Goal: Information Seeking & Learning: Check status

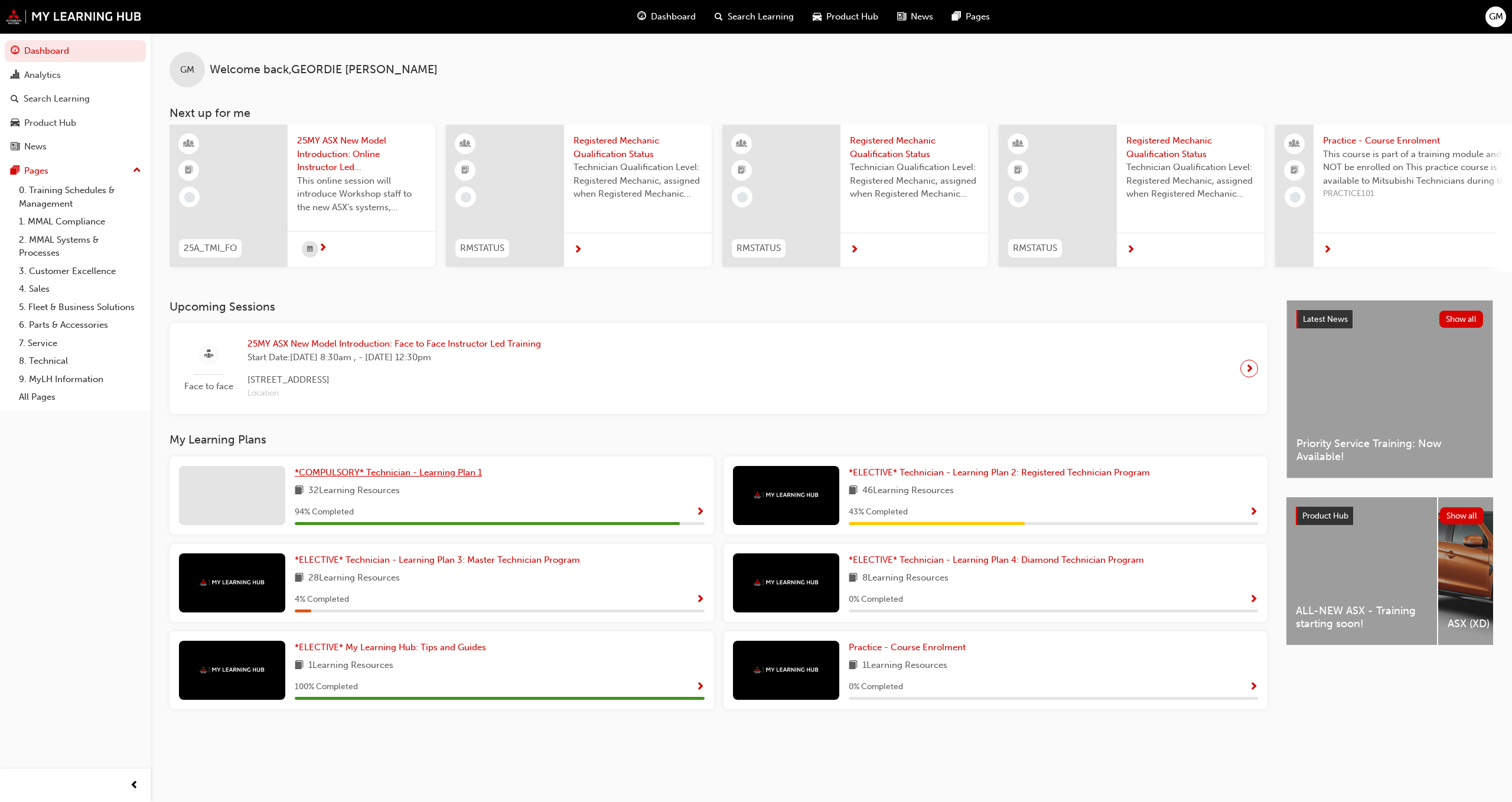
click at [414, 478] on span "*COMPULSORY* Technician - Learning Plan 1" at bounding box center [388, 473] width 187 height 11
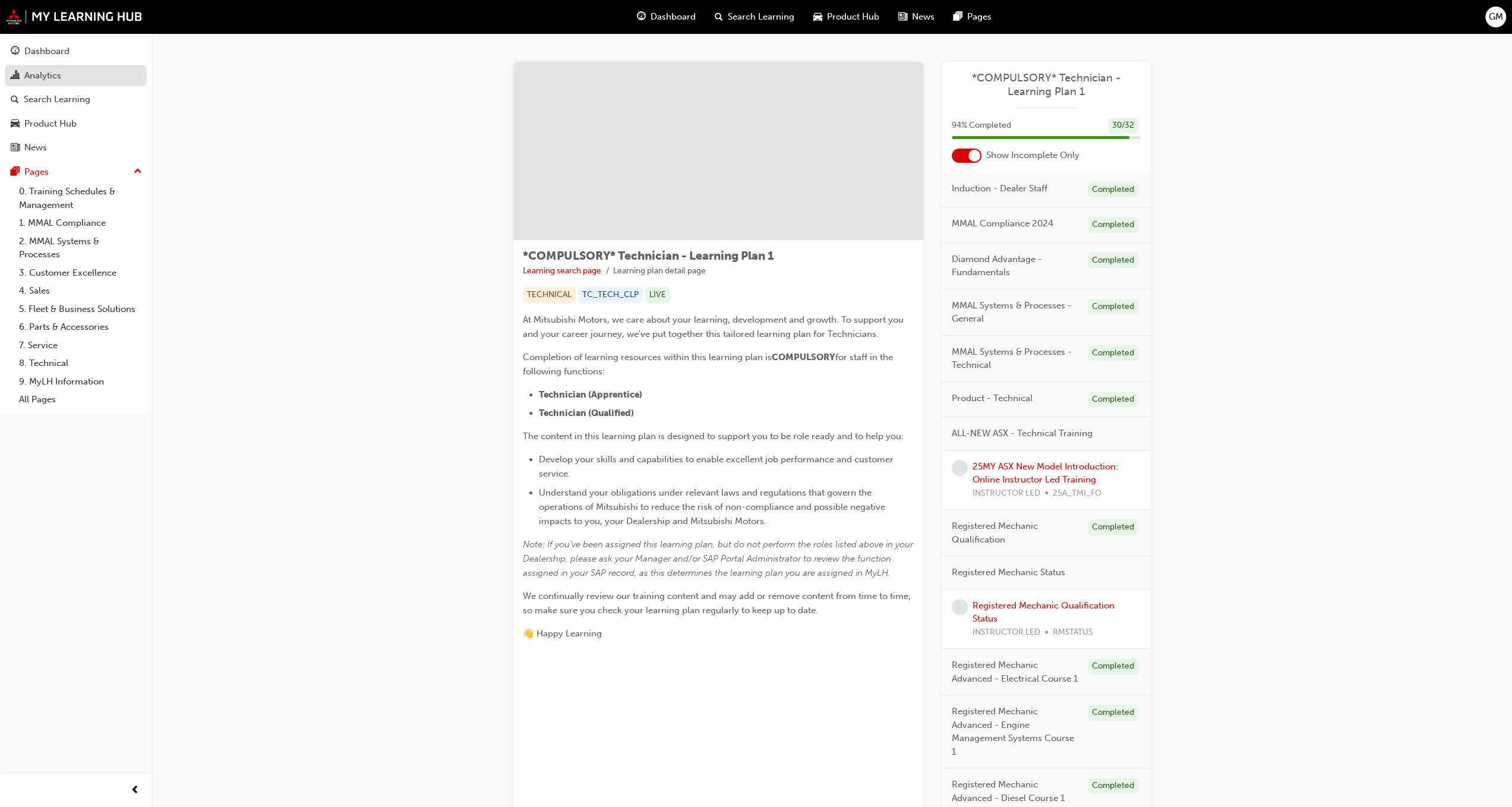
click at [52, 75] on div "Analytics" at bounding box center [43, 75] width 37 height 14
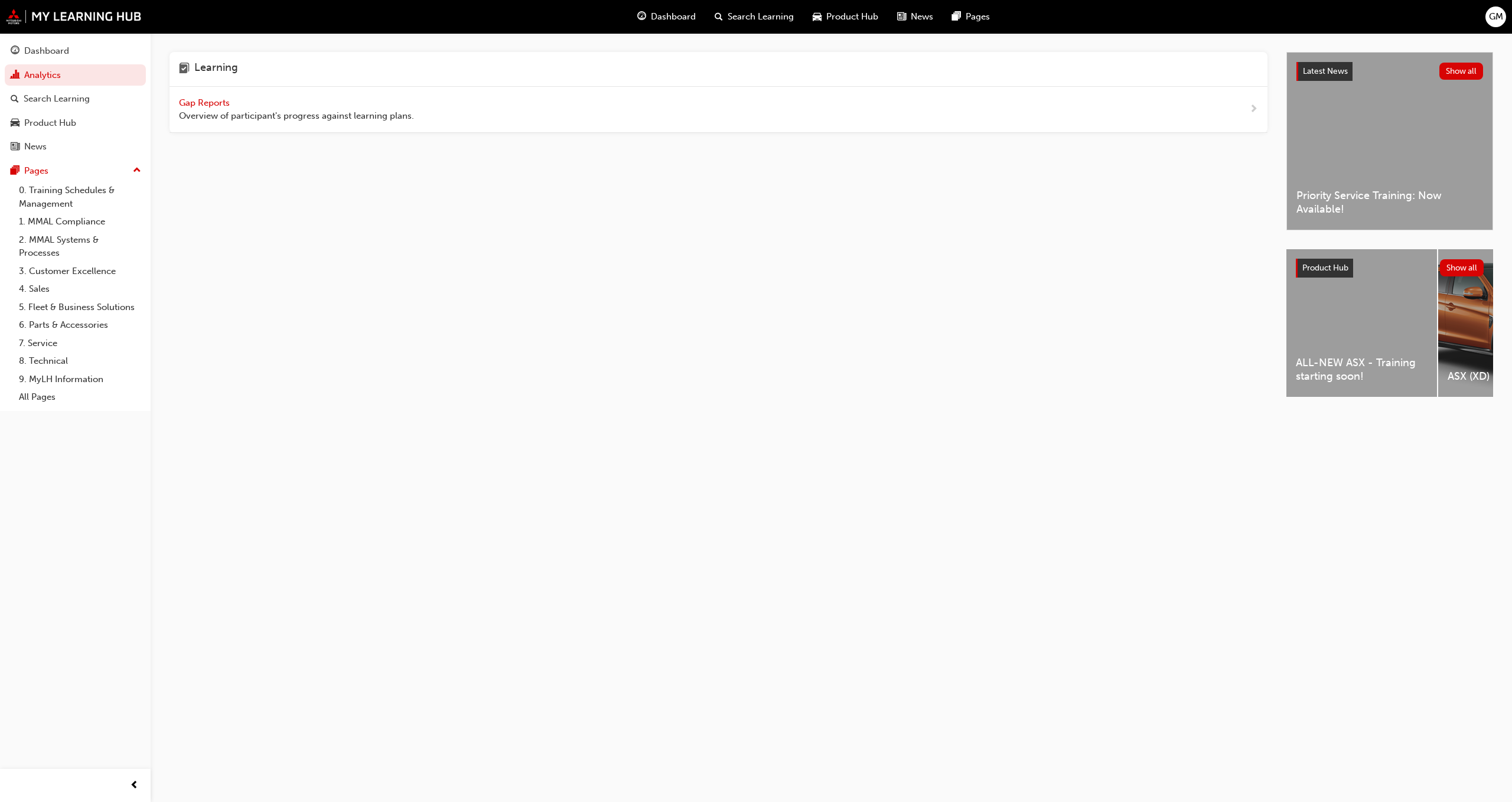
click at [228, 106] on span "Gap Reports" at bounding box center [206, 103] width 54 height 11
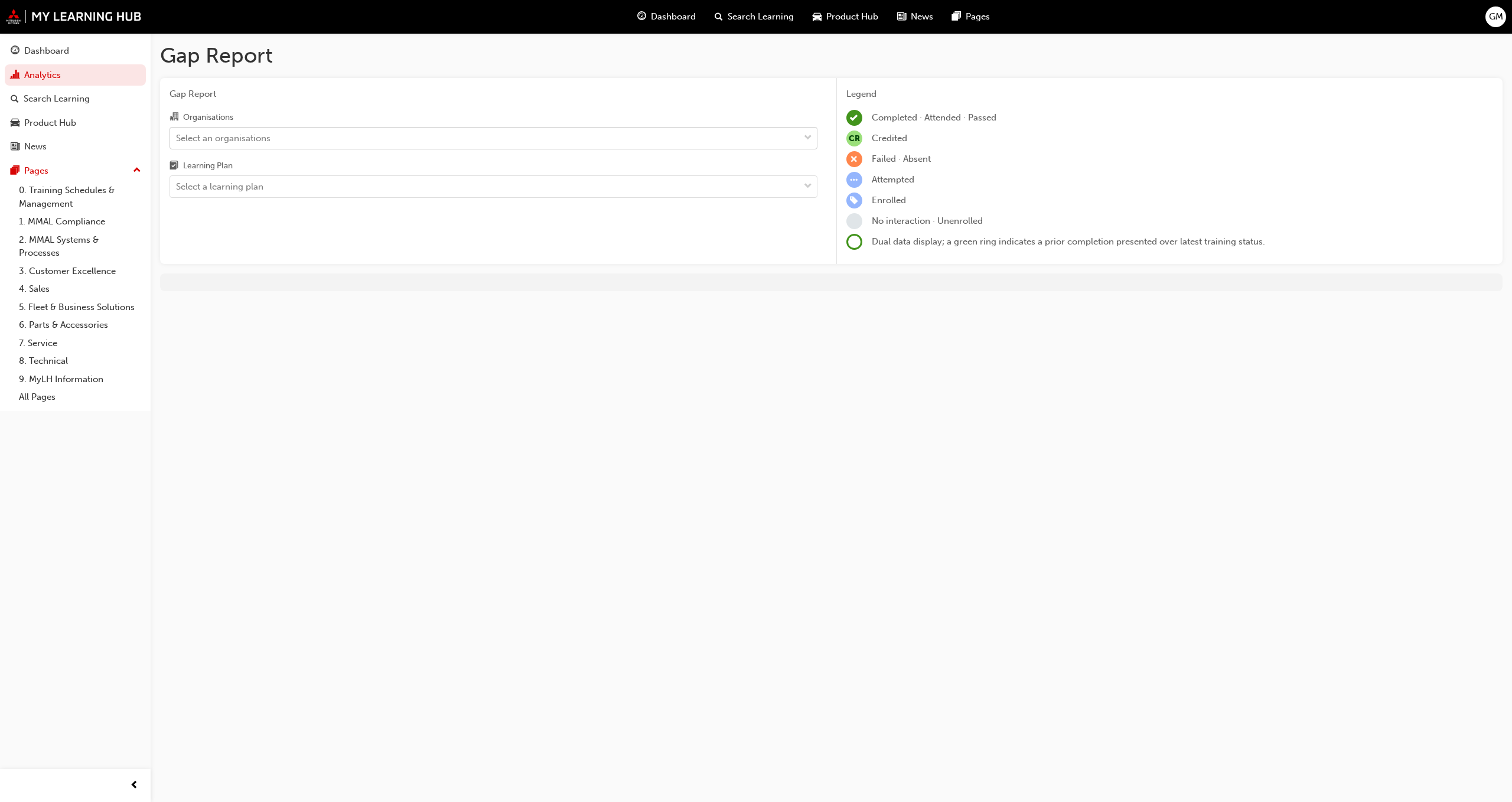
click at [647, 147] on div "Select an organisations" at bounding box center [484, 138] width 629 height 20
click at [177, 142] on input "Organisations Select an organisations" at bounding box center [176, 137] width 1 height 10
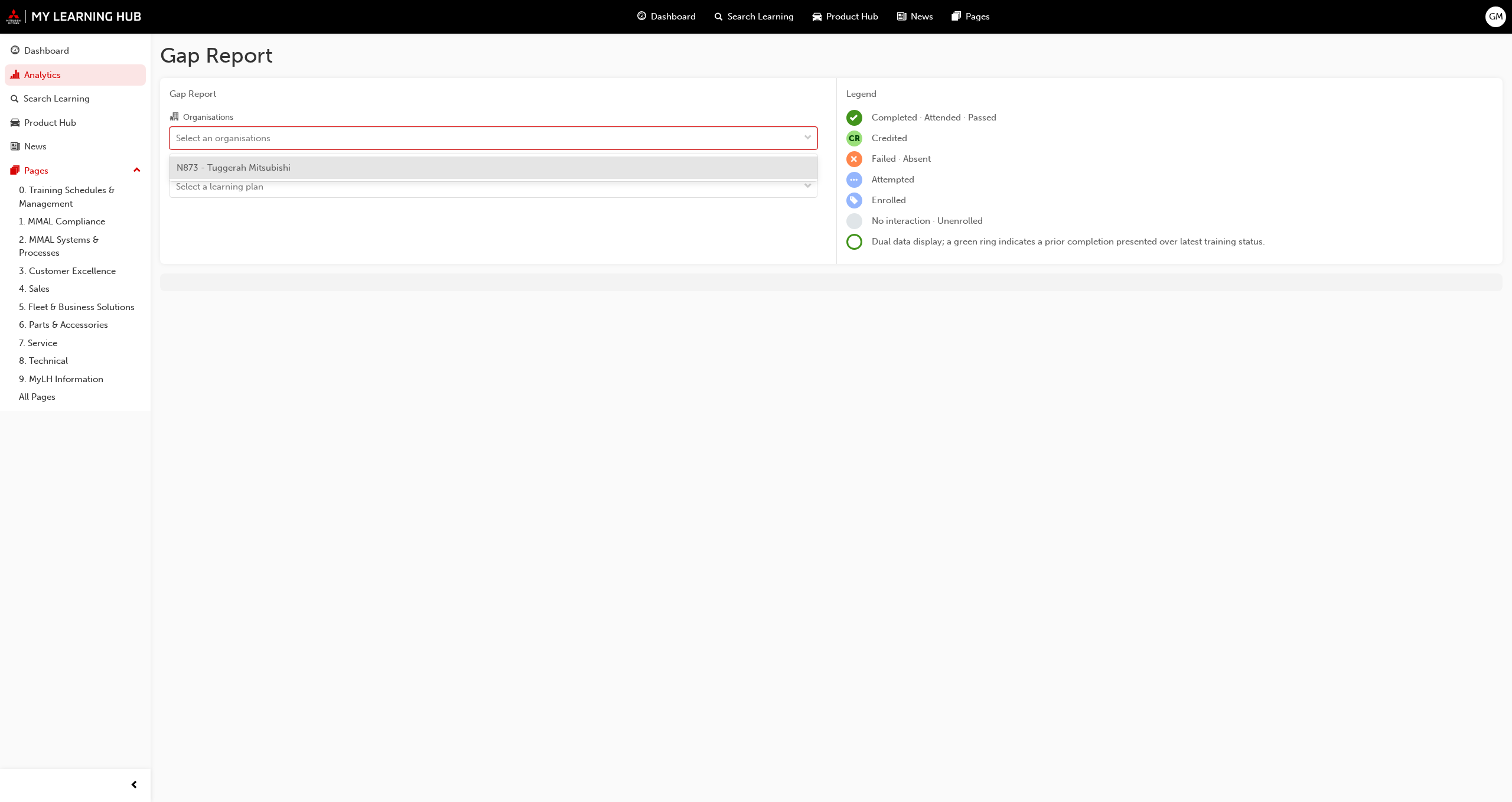
click at [406, 169] on div "N873 - Tuggerah Mitsubishi" at bounding box center [494, 168] width 648 height 23
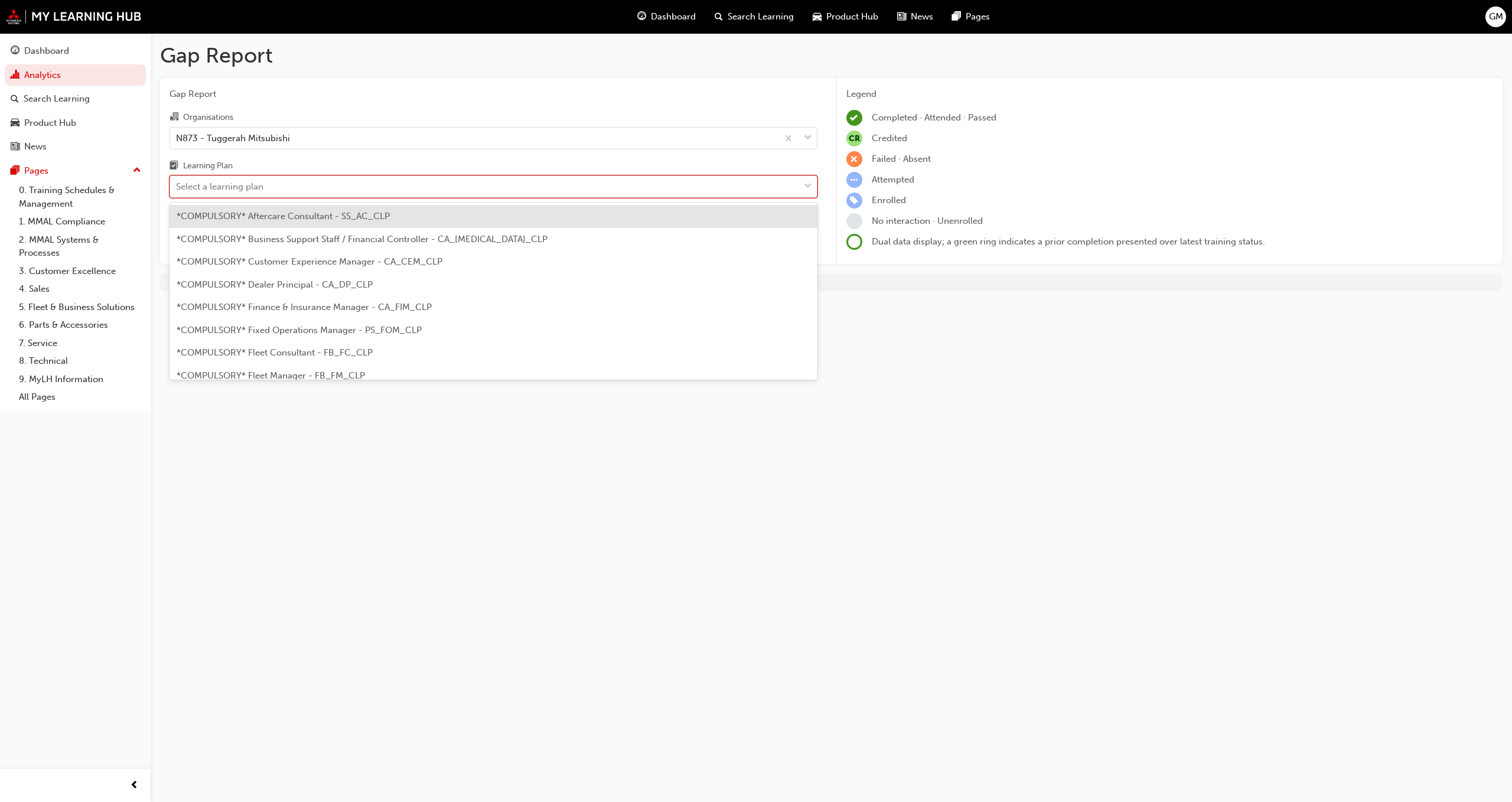
click at [424, 186] on div "Select a learning plan" at bounding box center [484, 186] width 629 height 20
click at [177, 186] on input "Learning Plan option *COMPULSORY* Aftercare Consultant - SS_AC_CLP focused, 1 o…" at bounding box center [176, 186] width 1 height 10
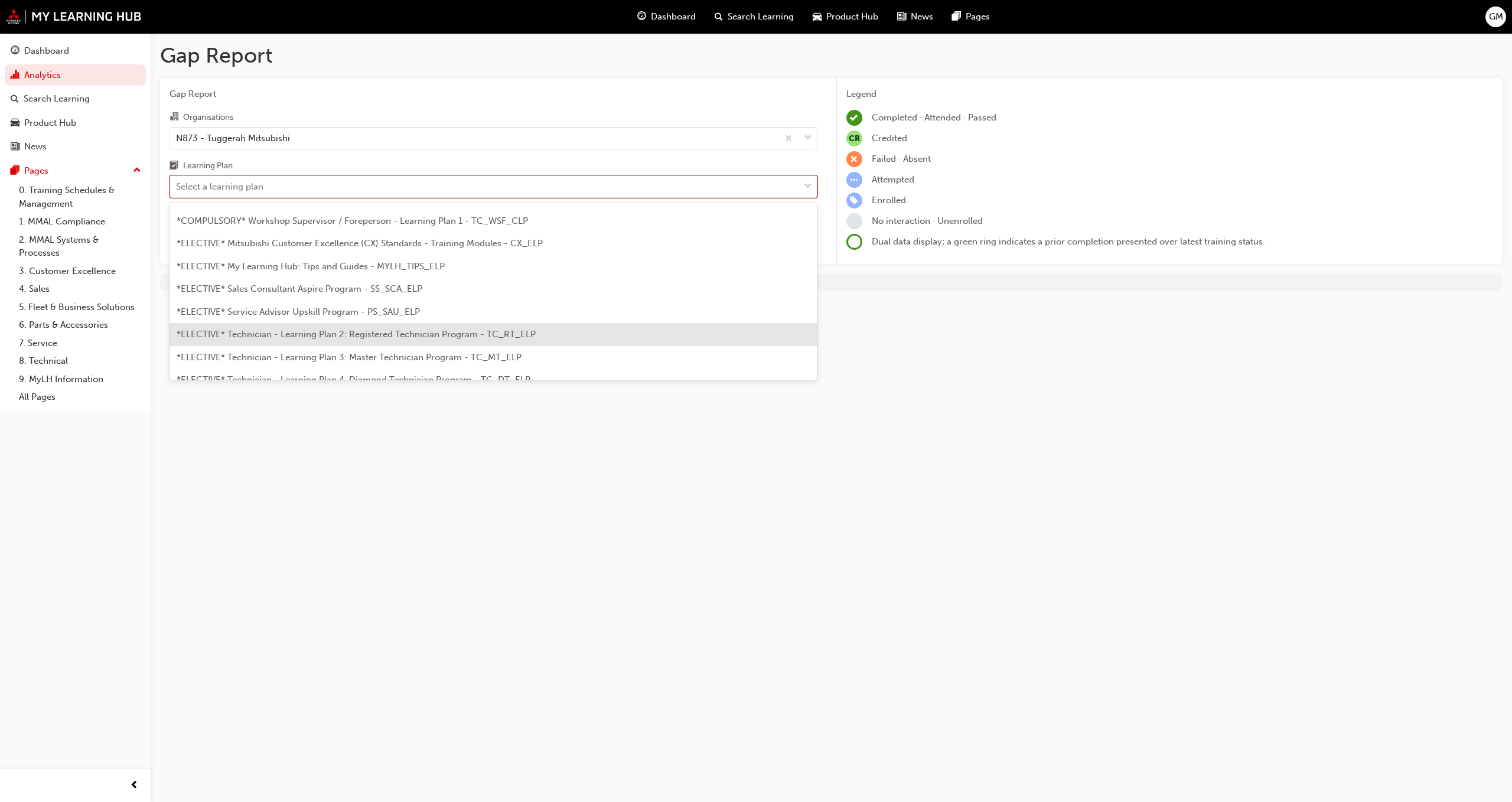
scroll to position [460, 0]
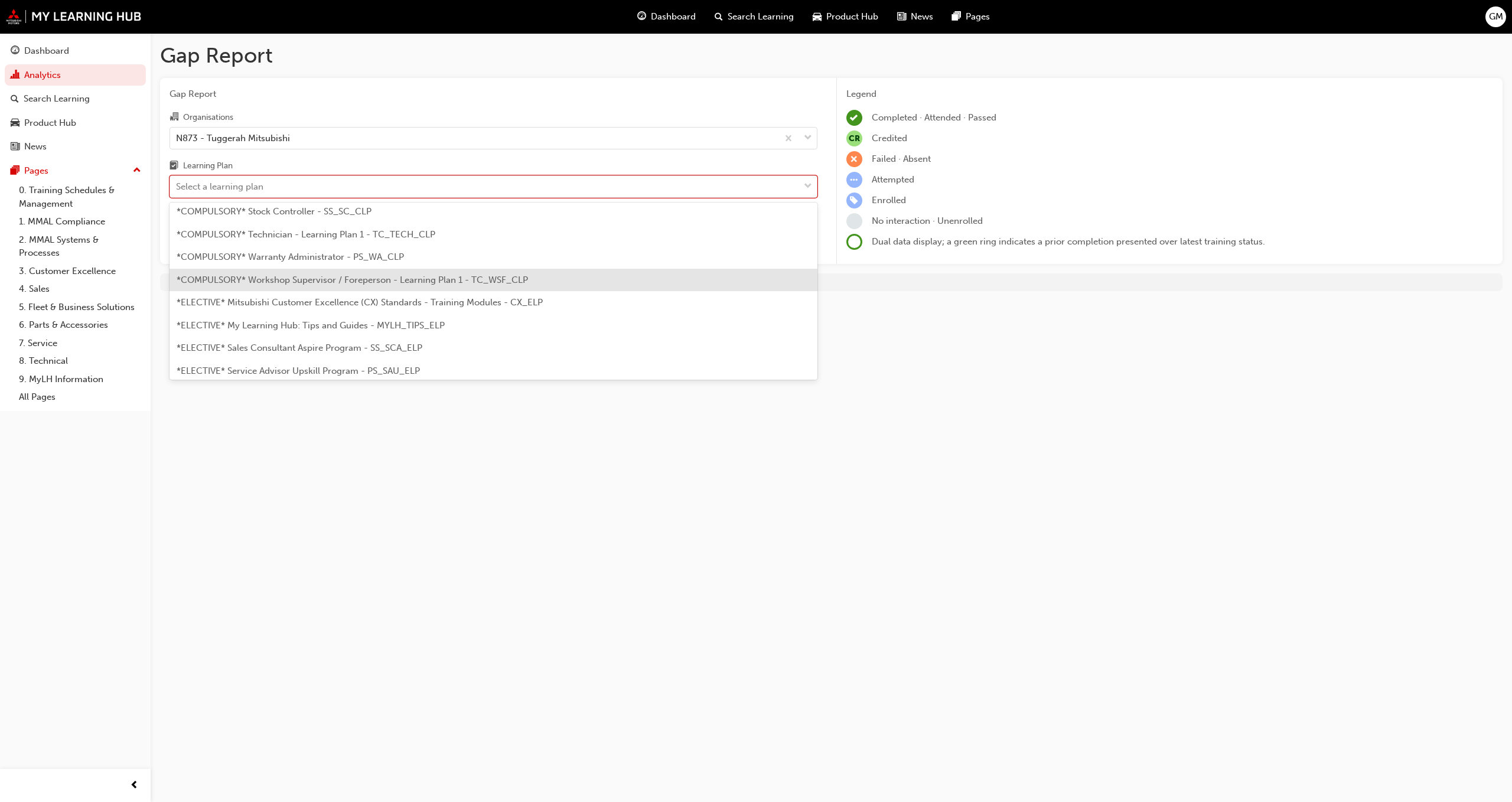
click at [434, 271] on div "*COMPULSORY* Workshop Supervisor / Foreperson - Learning Plan 1 - TC_WSF_CLP" at bounding box center [494, 280] width 648 height 23
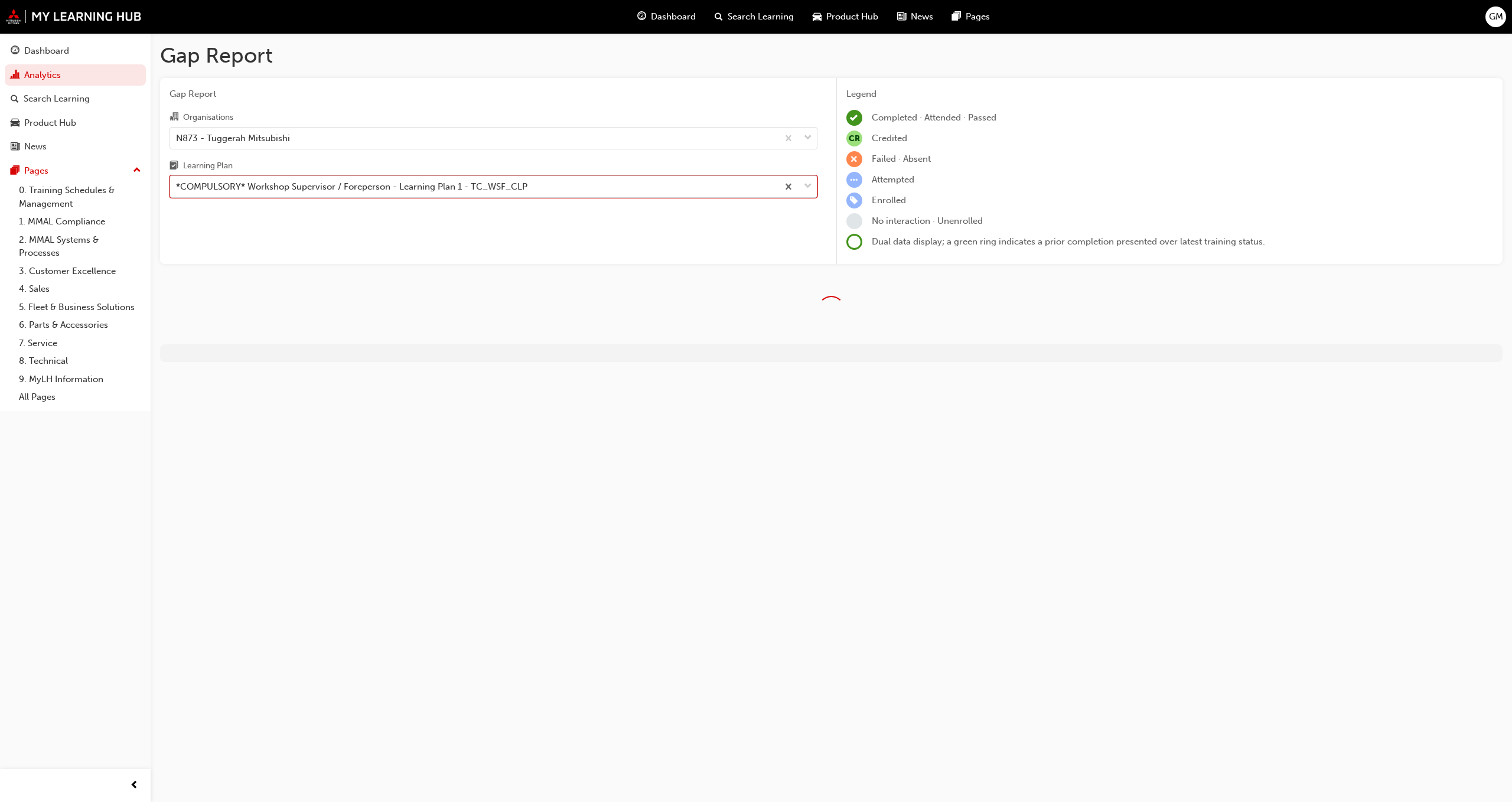
click at [451, 196] on div "*COMPULSORY* Workshop Supervisor / Foreperson - Learning Plan 1 - TC_WSF_CLP" at bounding box center [474, 186] width 607 height 20
click at [177, 191] on input "Learning Plan option *COMPULSORY* Workshop Supervisor / Foreperson - Learning P…" at bounding box center [176, 186] width 1 height 10
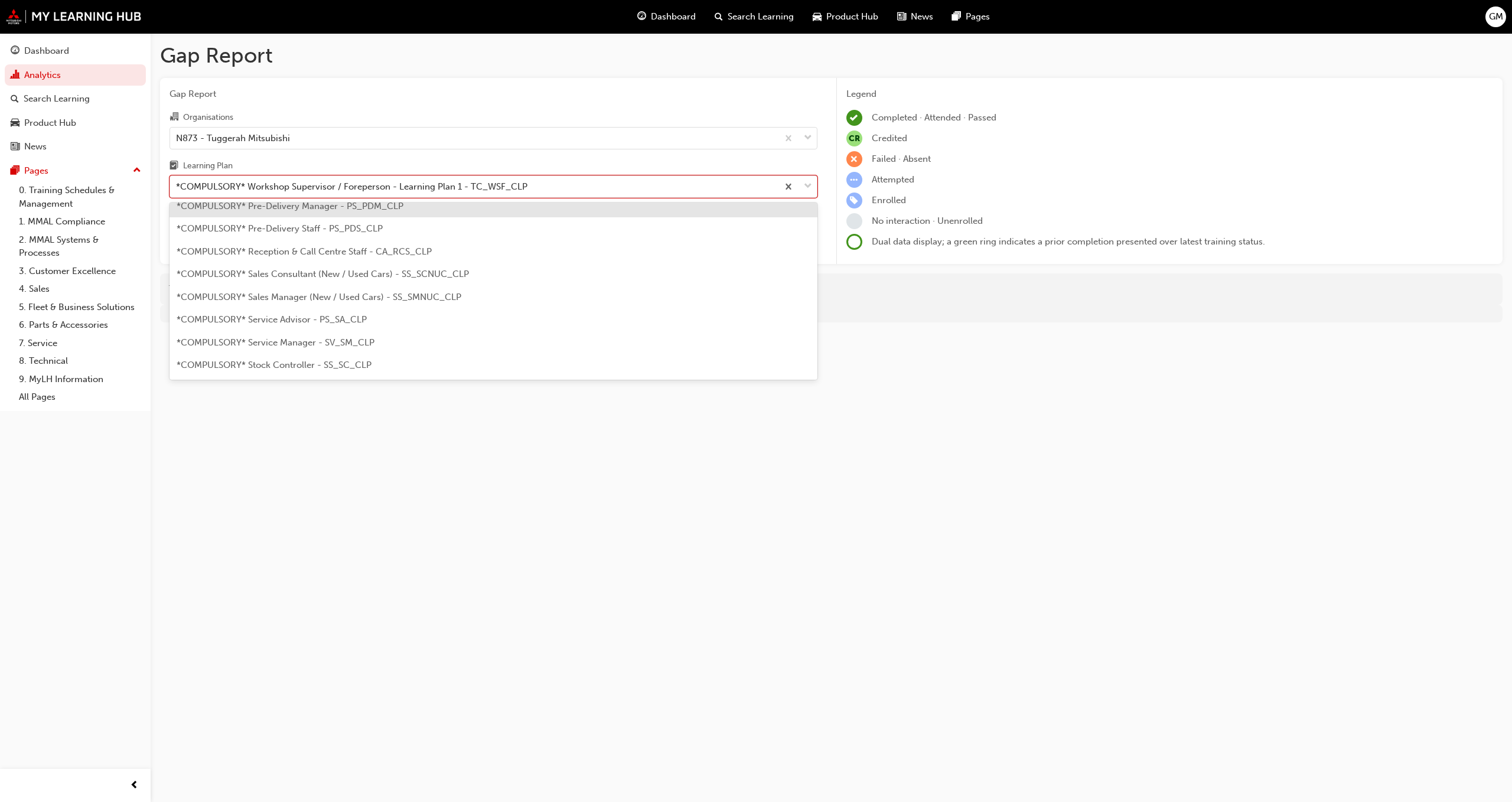
scroll to position [379, 0]
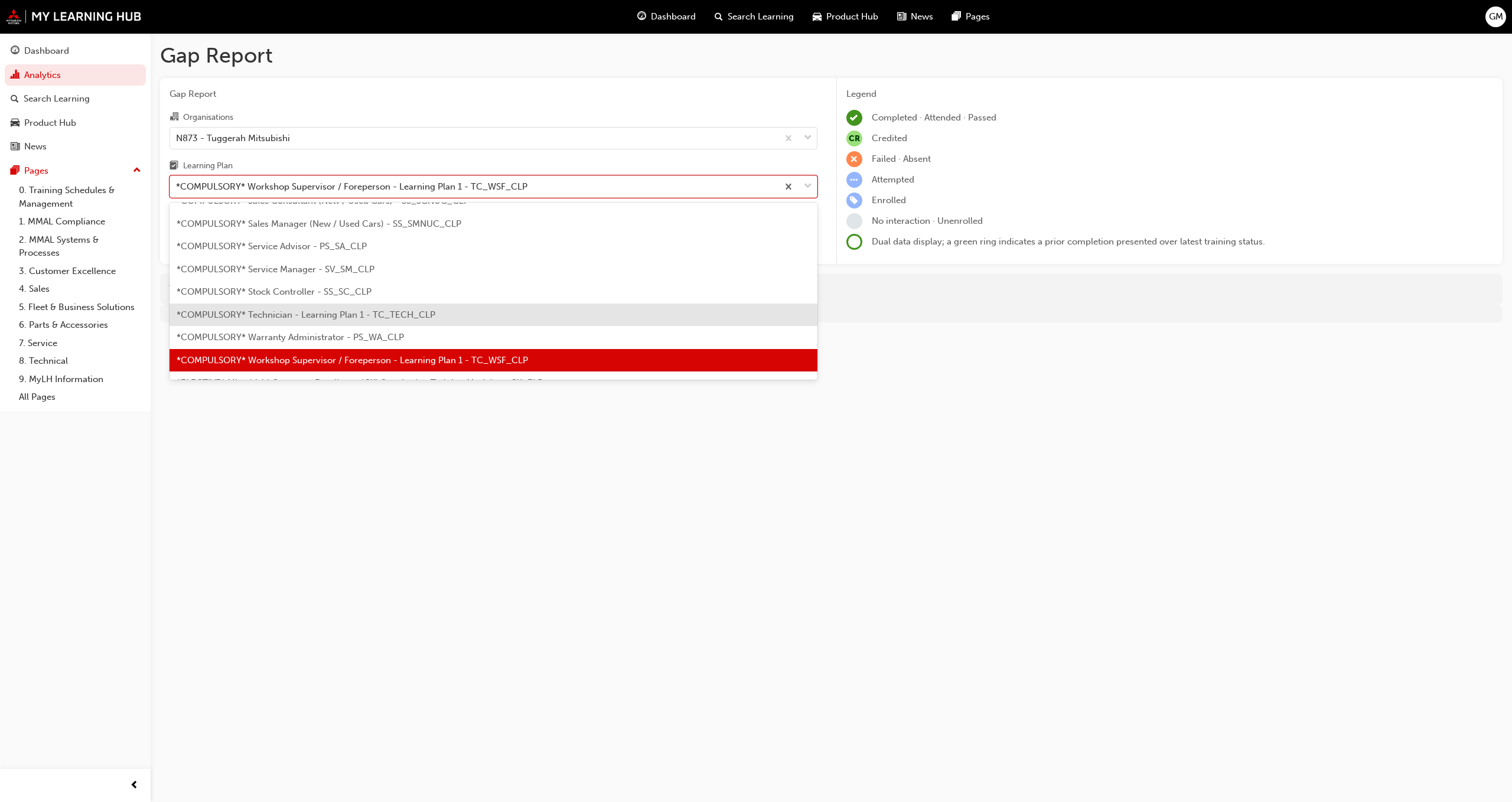
click at [390, 317] on span "*COMPULSORY* Technician - Learning Plan 1 - TC_TECH_CLP" at bounding box center [306, 315] width 258 height 11
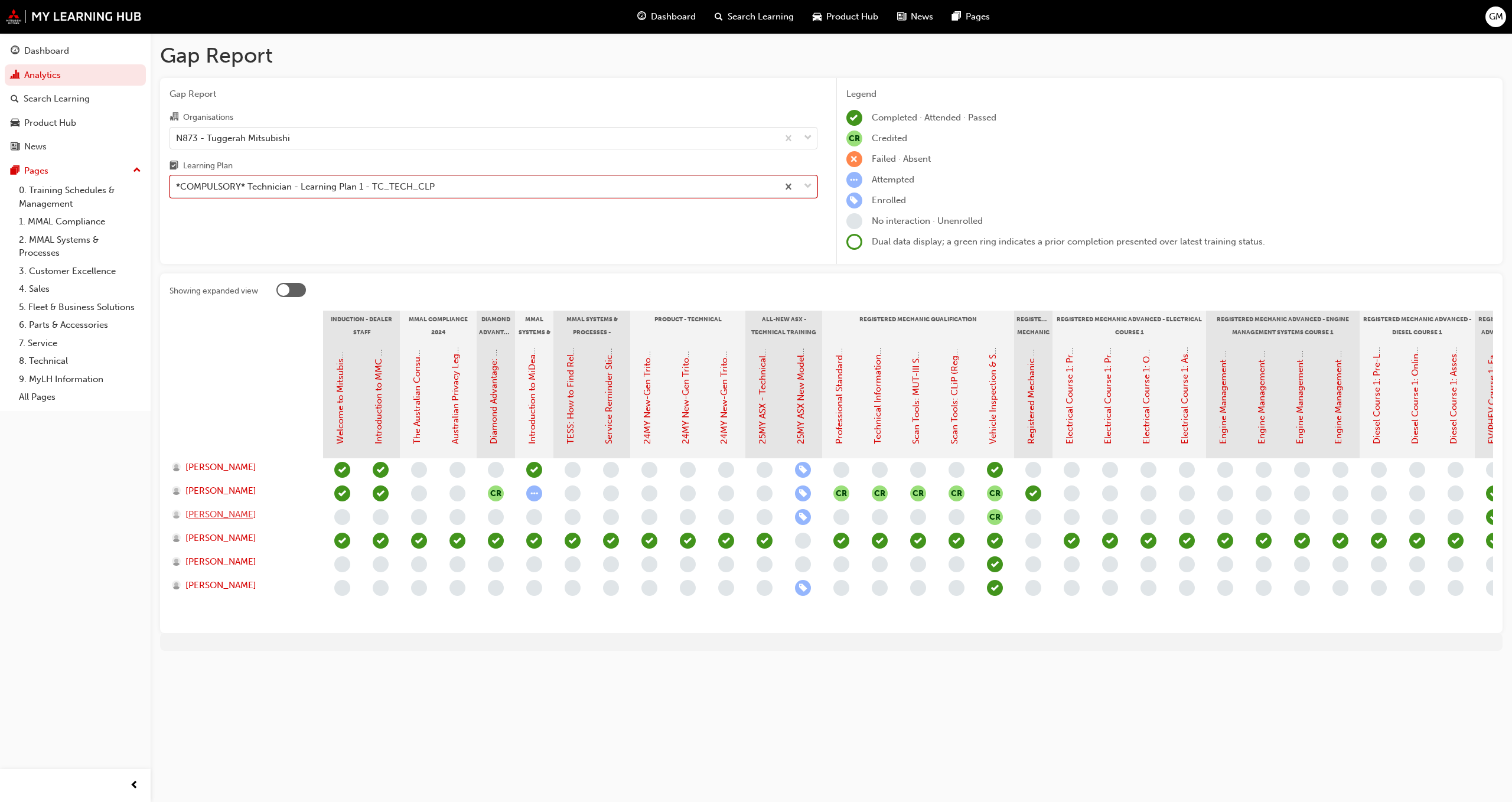
click at [209, 509] on span "[PERSON_NAME]" at bounding box center [221, 514] width 71 height 14
click at [233, 464] on span "[PERSON_NAME]" at bounding box center [221, 467] width 71 height 14
click at [235, 485] on span "[PERSON_NAME]" at bounding box center [221, 491] width 71 height 14
click at [218, 557] on span "[PERSON_NAME]" at bounding box center [221, 561] width 71 height 14
click at [194, 581] on span "[PERSON_NAME]" at bounding box center [221, 585] width 71 height 14
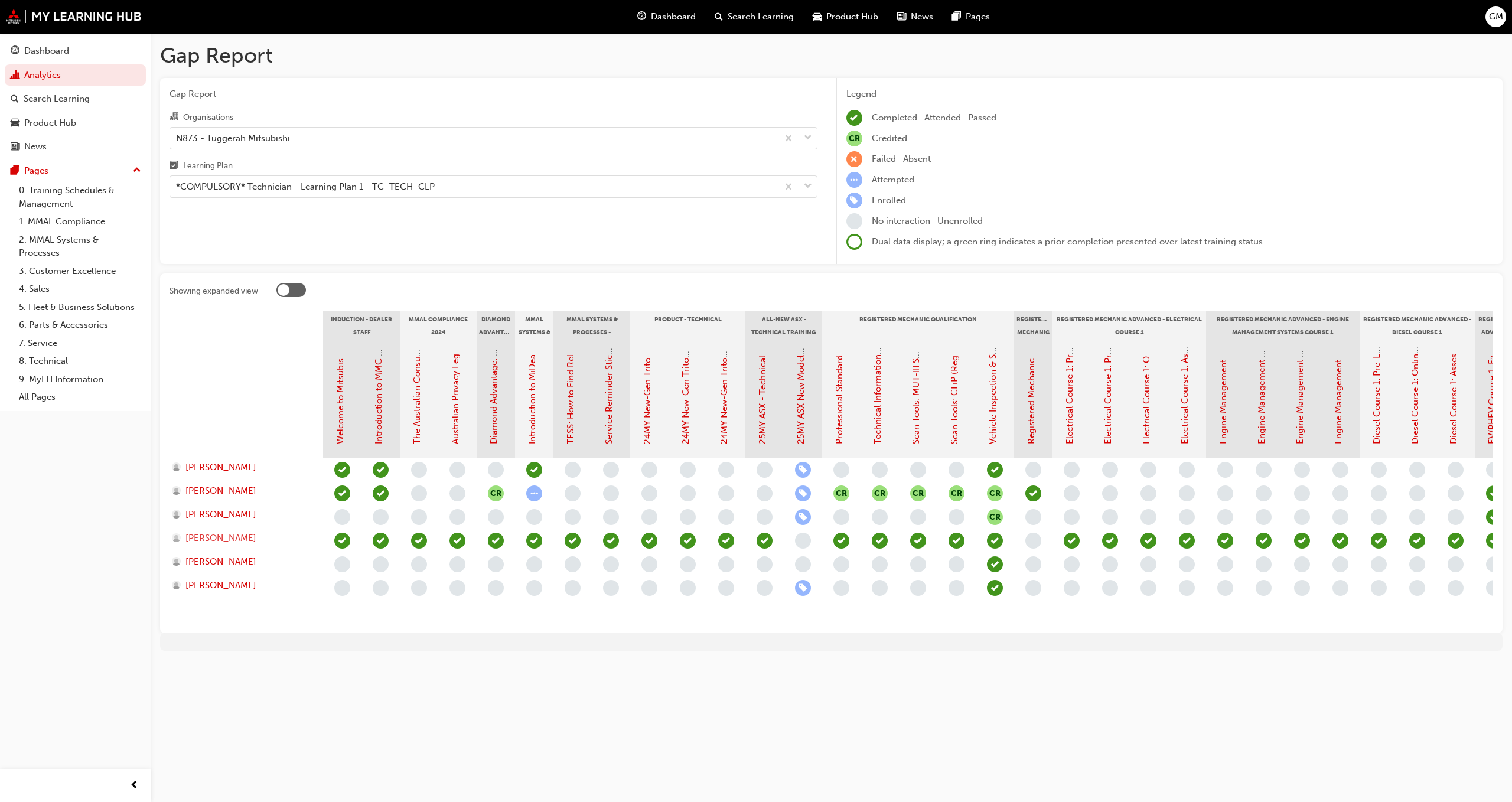
click at [230, 538] on span "[PERSON_NAME]" at bounding box center [221, 538] width 71 height 14
click at [549, 186] on div "*COMPULSORY* Technician - Learning Plan 1 - TC_TECH_CLP" at bounding box center [474, 186] width 607 height 20
click at [177, 186] on input "Learning Plan *COMPULSORY* Technician - Learning Plan 1 - TC_TECH_CLP" at bounding box center [176, 186] width 1 height 10
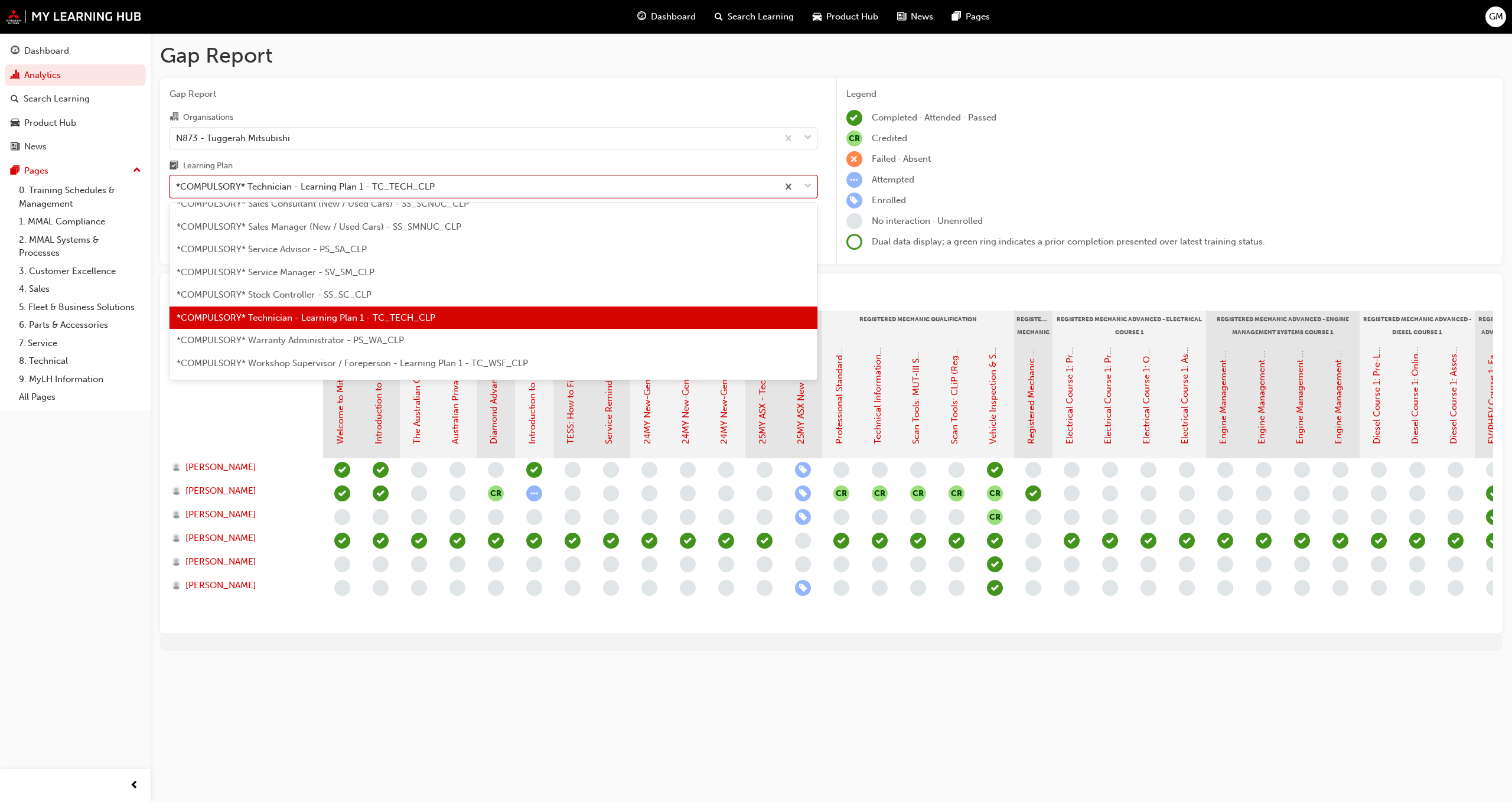
scroll to position [392, 0]
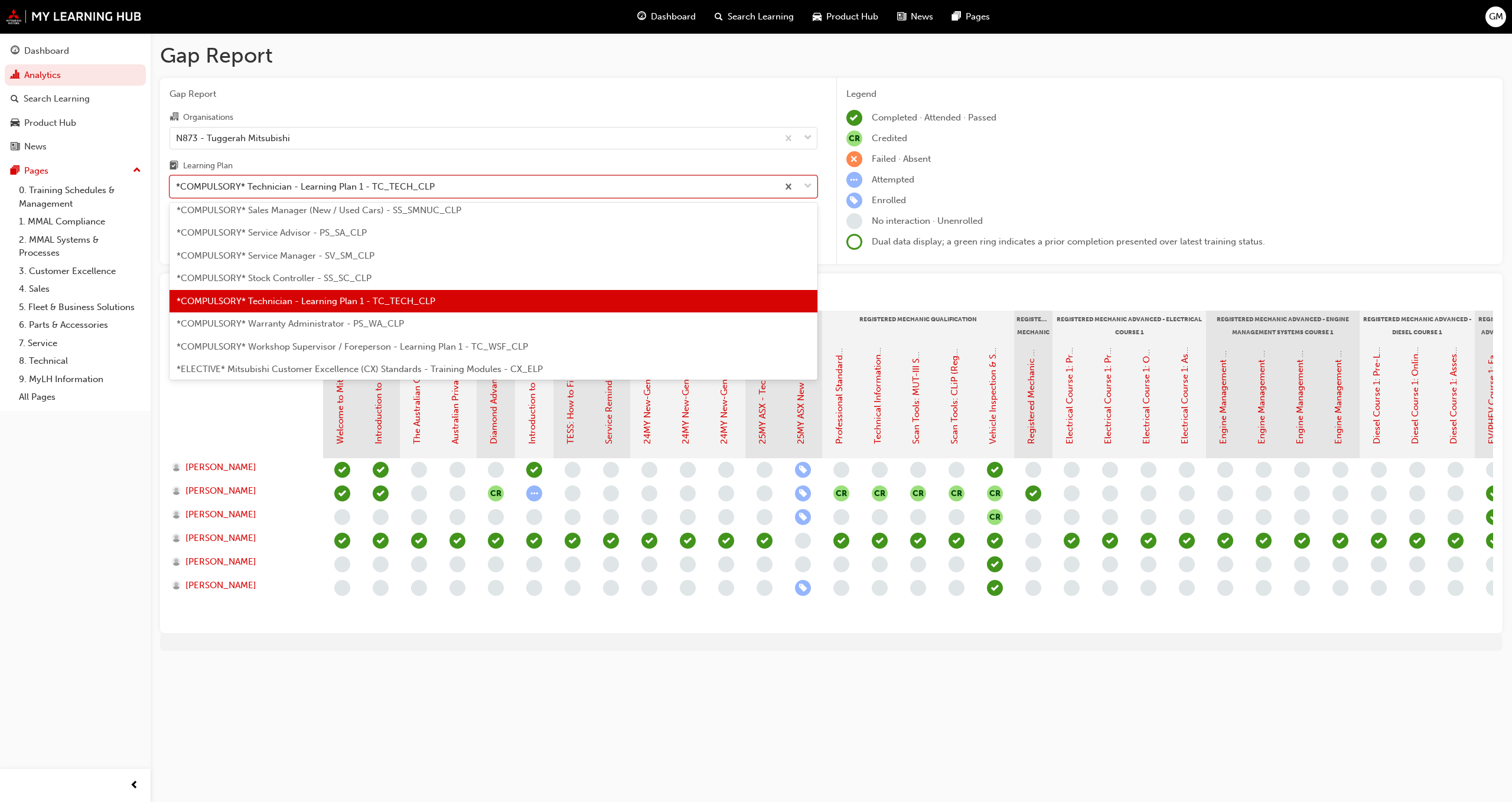
click at [469, 350] on span "*COMPULSORY* Workshop Supervisor / Foreperson - Learning Plan 1 - TC_WSF_CLP" at bounding box center [352, 347] width 352 height 11
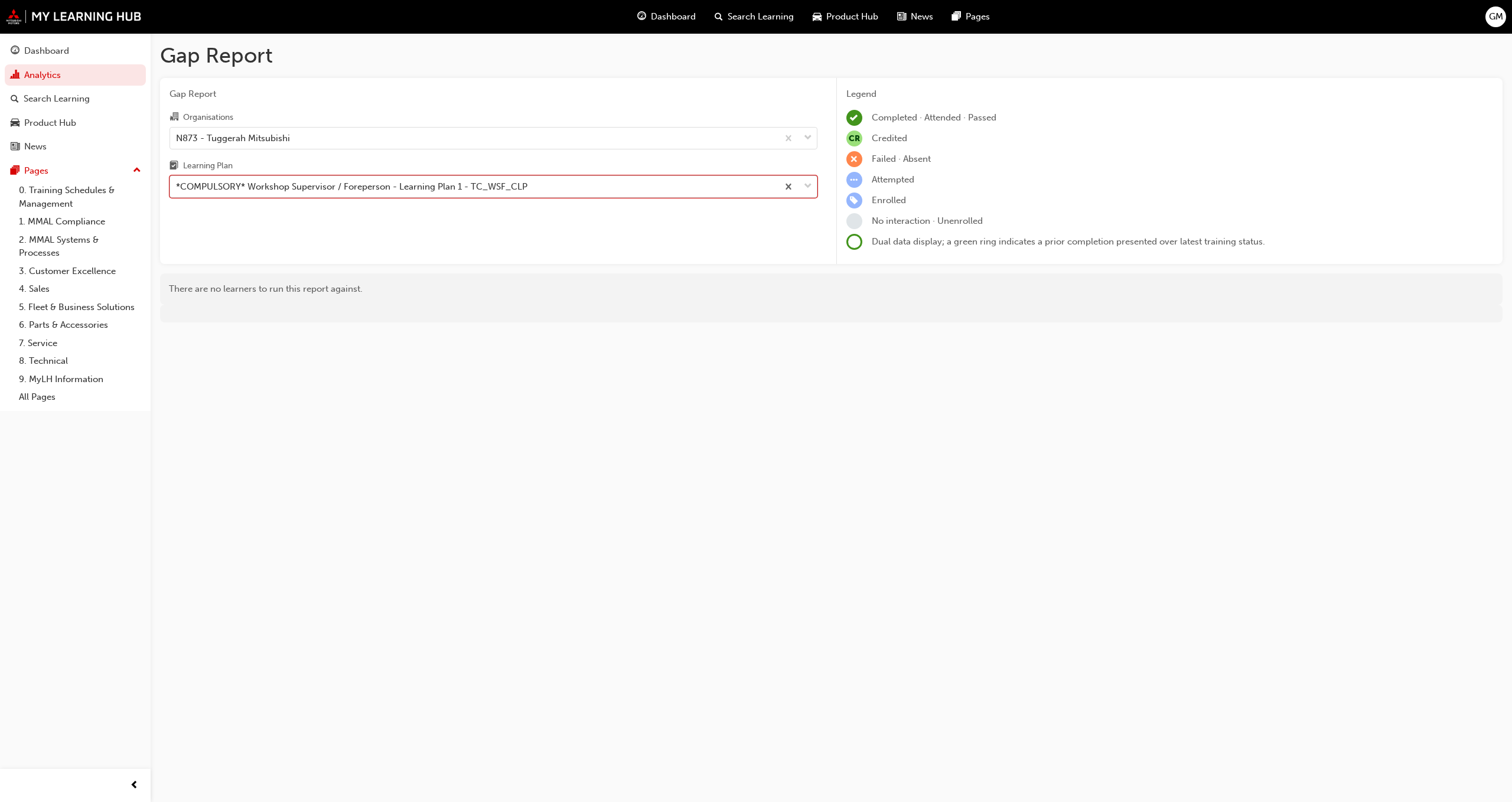
click at [508, 193] on div "*COMPULSORY* Workshop Supervisor / Foreperson - Learning Plan 1 - TC_WSF_CLP" at bounding box center [352, 186] width 352 height 14
click at [177, 191] on input "Learning Plan option *COMPULSORY* Workshop Supervisor / Foreperson - Learning P…" at bounding box center [176, 186] width 1 height 10
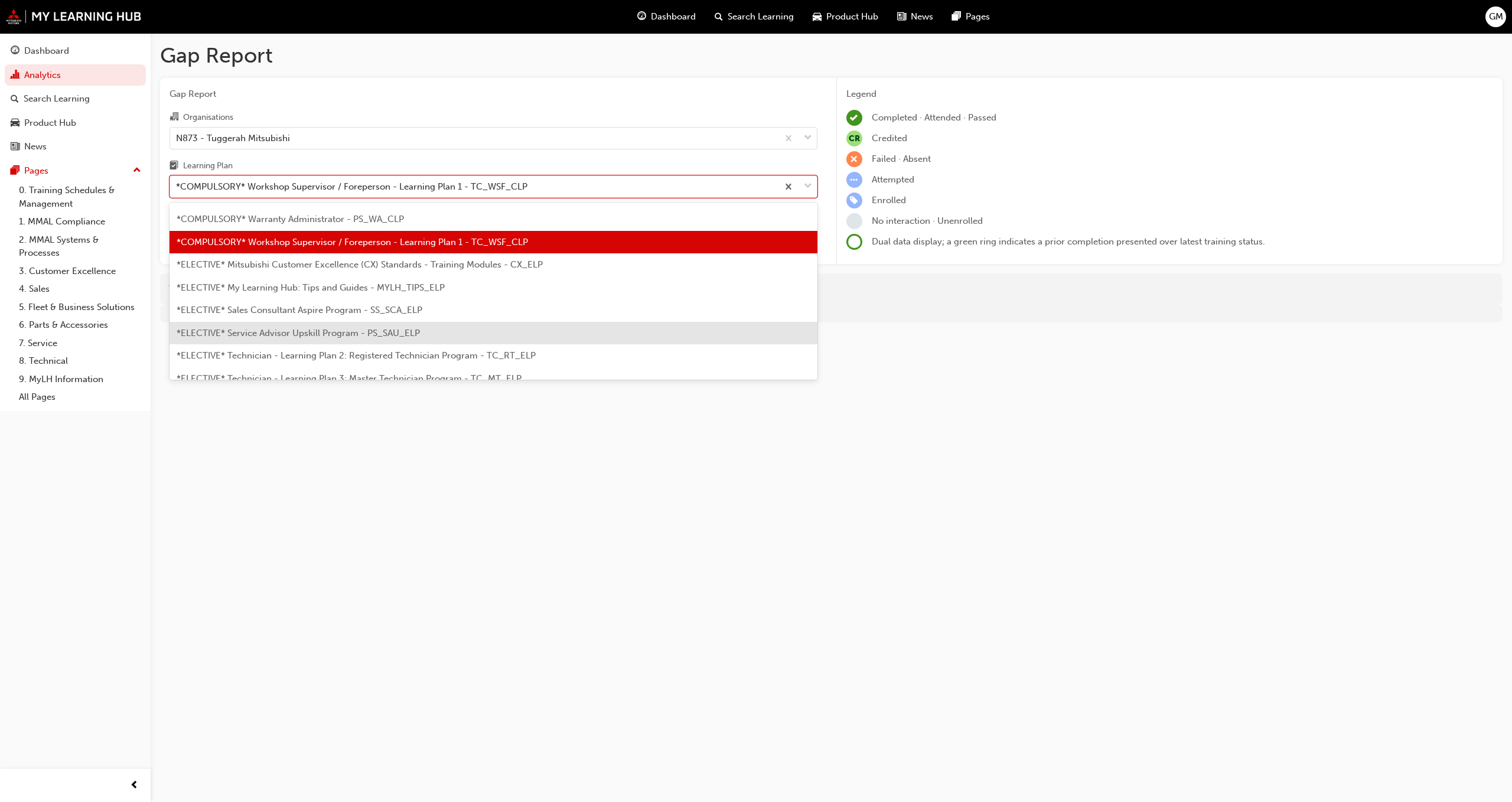
scroll to position [578, 0]
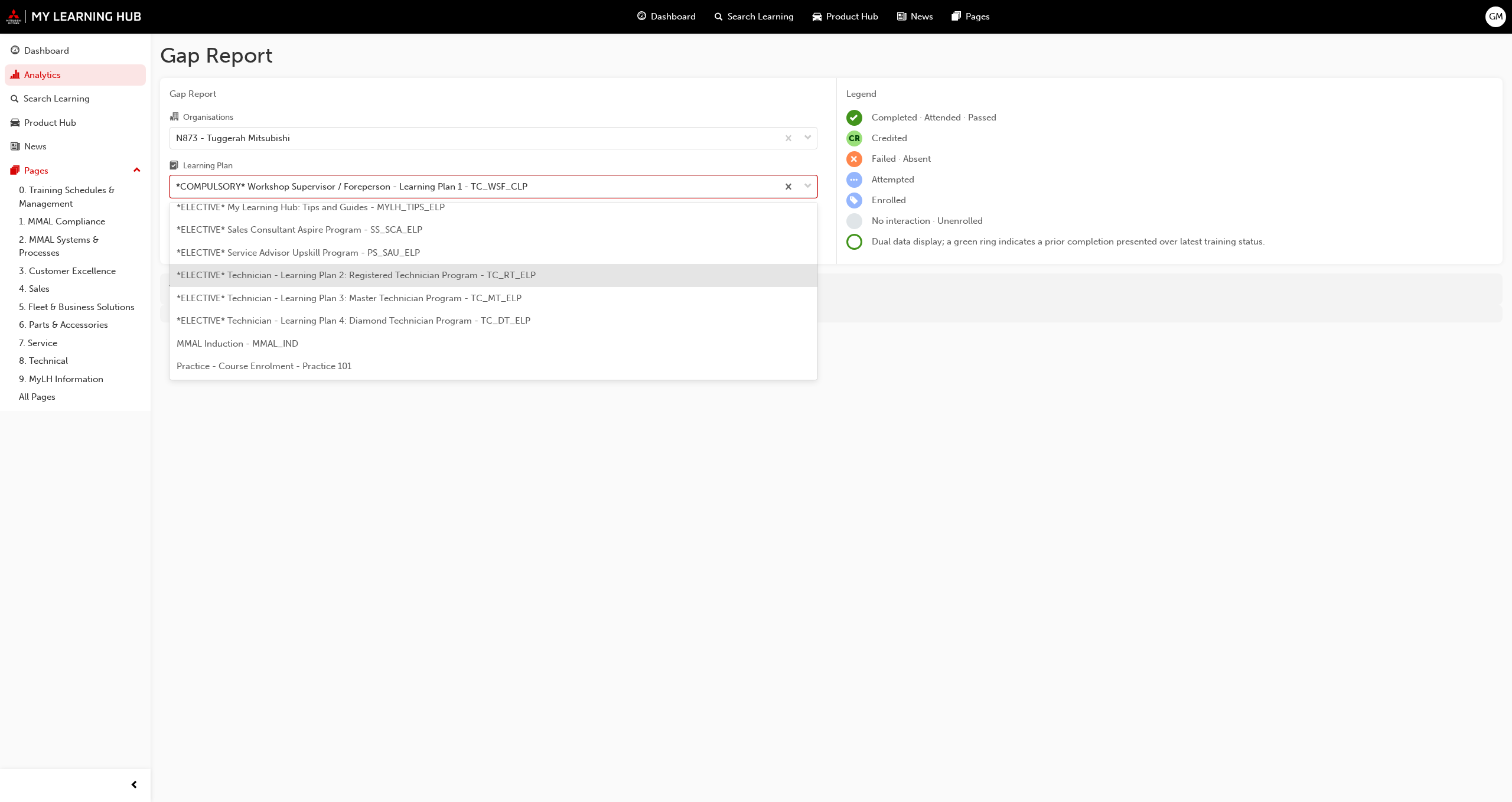
click at [495, 278] on span "*ELECTIVE* Technician - Learning Plan 2: Registered Technician Program - TC_RT_…" at bounding box center [355, 275] width 359 height 11
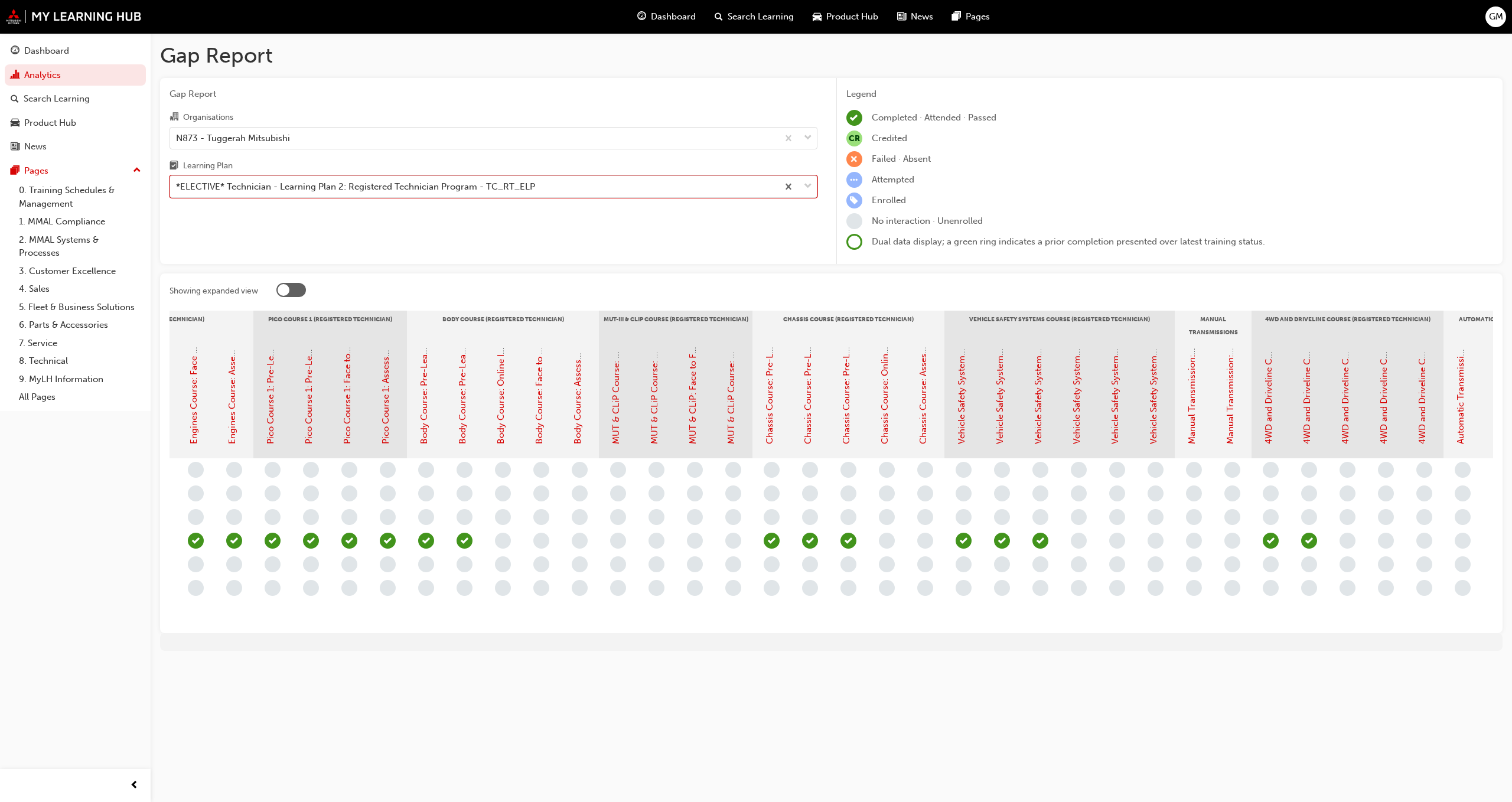
scroll to position [0, 350]
